Goal: Task Accomplishment & Management: Manage account settings

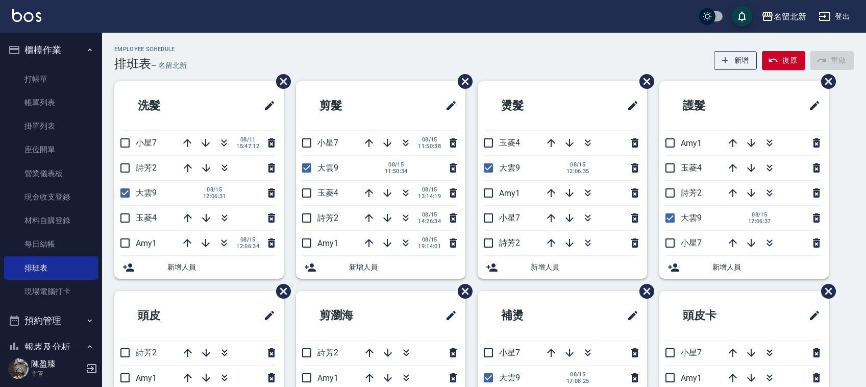
scroll to position [85, 0]
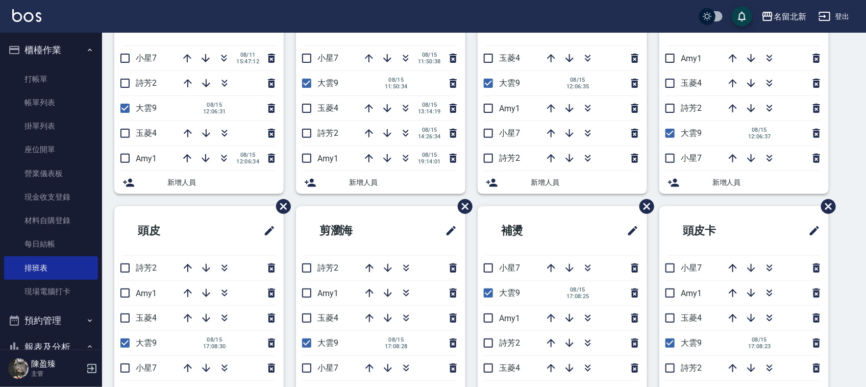
drag, startPoint x: 673, startPoint y: 133, endPoint x: 669, endPoint y: 137, distance: 5.8
click at [672, 133] on input "checkbox" at bounding box center [669, 132] width 21 height 21
checkbox input "false"
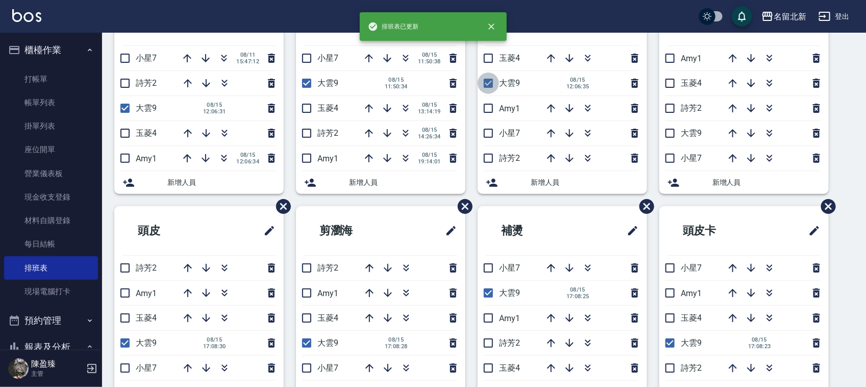
click at [488, 82] on input "checkbox" at bounding box center [488, 82] width 21 height 21
checkbox input "false"
click at [307, 82] on input "checkbox" at bounding box center [306, 82] width 21 height 21
checkbox input "false"
click at [129, 110] on input "checkbox" at bounding box center [124, 107] width 21 height 21
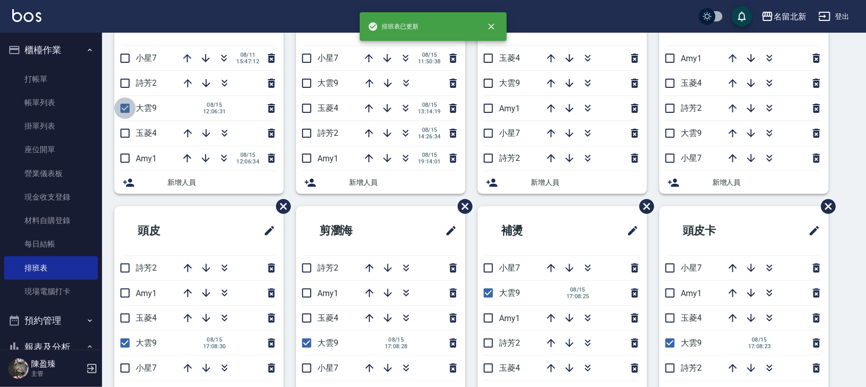
checkbox input "false"
drag, startPoint x: 672, startPoint y: 341, endPoint x: 657, endPoint y: 346, distance: 15.7
click at [670, 341] on input "checkbox" at bounding box center [669, 342] width 21 height 21
checkbox input "false"
click at [491, 300] on input "checkbox" at bounding box center [488, 292] width 21 height 21
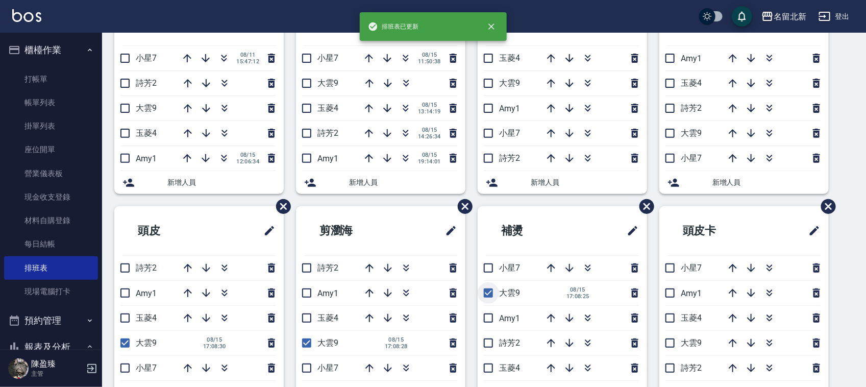
checkbox input "false"
click at [306, 349] on input "checkbox" at bounding box center [306, 342] width 21 height 21
checkbox input "false"
click at [124, 345] on input "checkbox" at bounding box center [124, 342] width 21 height 21
checkbox input "false"
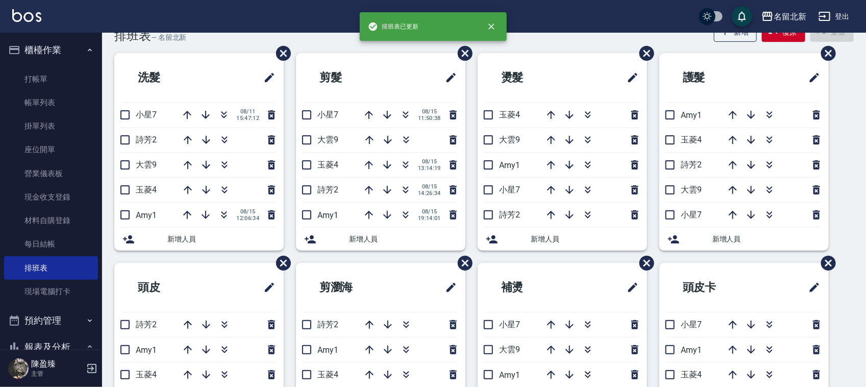
scroll to position [18, 0]
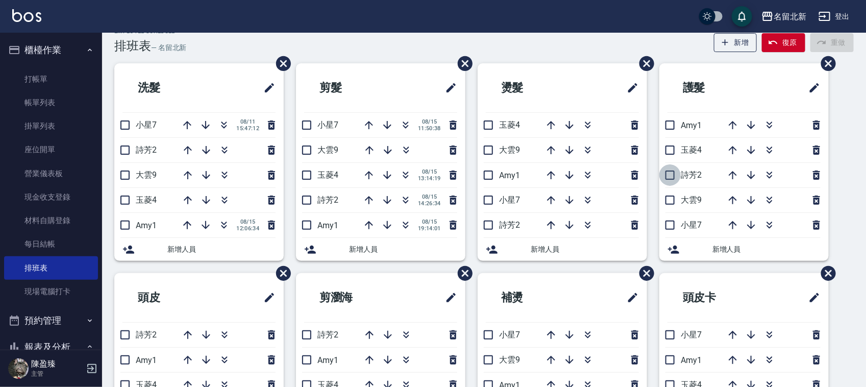
click at [669, 177] on input "checkbox" at bounding box center [669, 174] width 21 height 21
checkbox input "true"
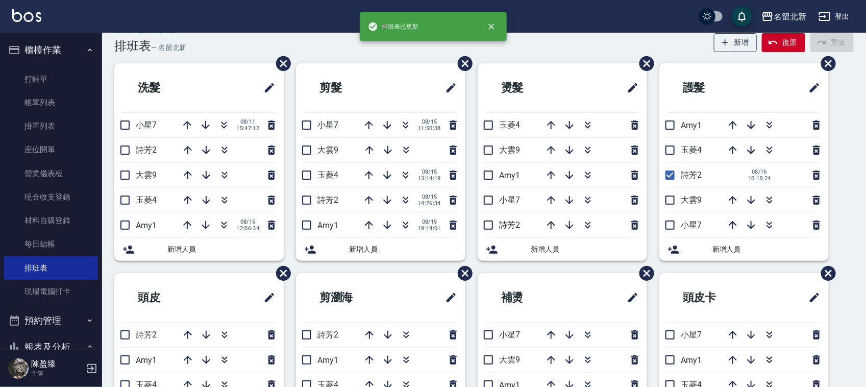
drag, startPoint x: 490, startPoint y: 223, endPoint x: 468, endPoint y: 233, distance: 24.2
click at [490, 224] on input "checkbox" at bounding box center [488, 224] width 21 height 21
checkbox input "true"
click at [306, 203] on input "checkbox" at bounding box center [306, 199] width 21 height 21
checkbox input "true"
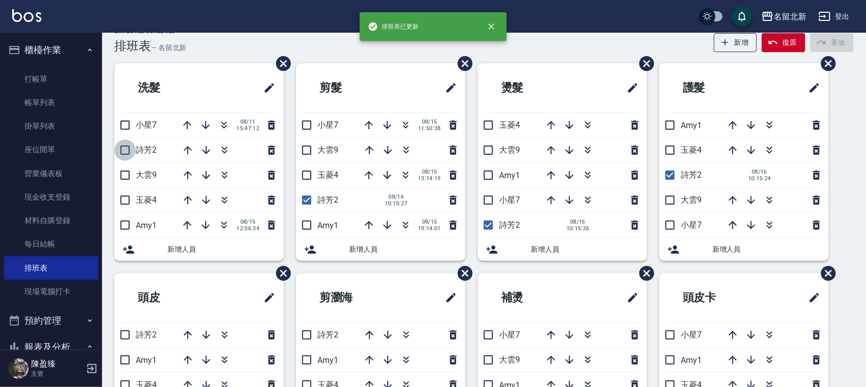
click at [128, 147] on input "checkbox" at bounding box center [124, 149] width 21 height 21
checkbox input "true"
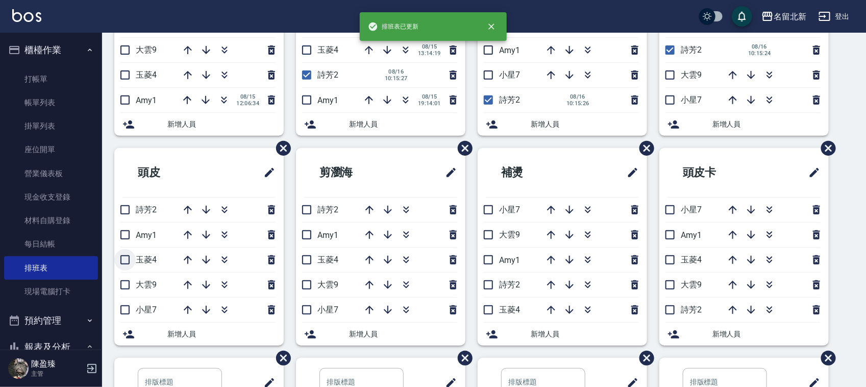
scroll to position [145, 0]
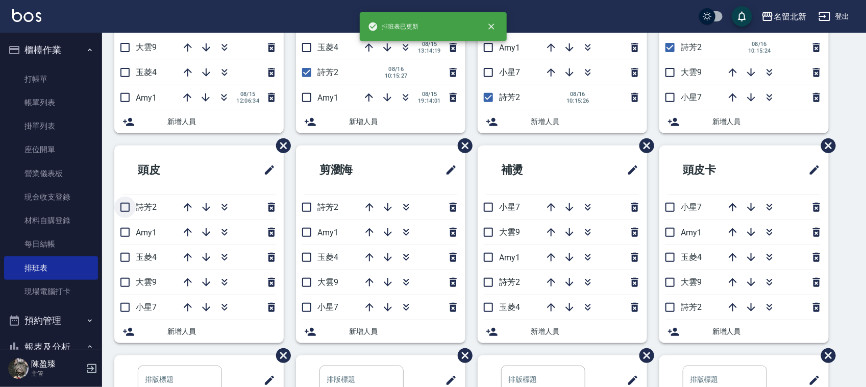
click at [126, 207] on input "checkbox" at bounding box center [124, 206] width 21 height 21
checkbox input "true"
click at [307, 205] on input "checkbox" at bounding box center [306, 206] width 21 height 21
checkbox input "true"
click at [483, 287] on input "checkbox" at bounding box center [488, 282] width 21 height 21
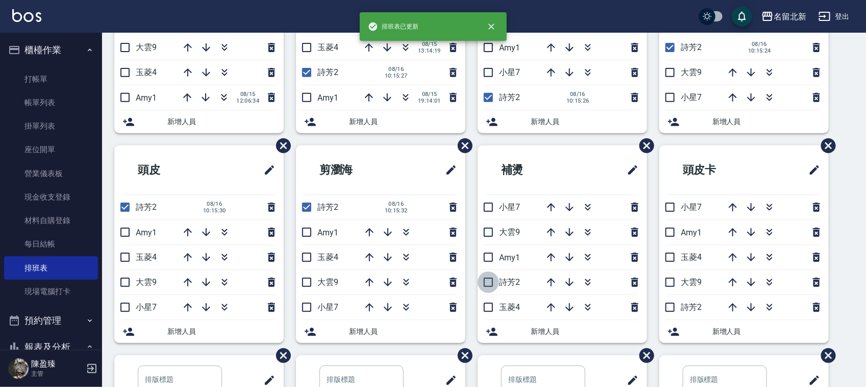
checkbox input "true"
click at [663, 307] on input "checkbox" at bounding box center [669, 307] width 21 height 21
checkbox input "true"
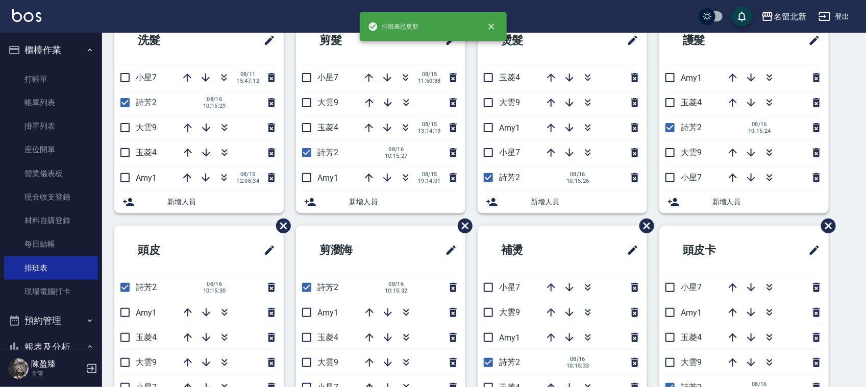
scroll to position [67, 0]
